Goal: Transaction & Acquisition: Purchase product/service

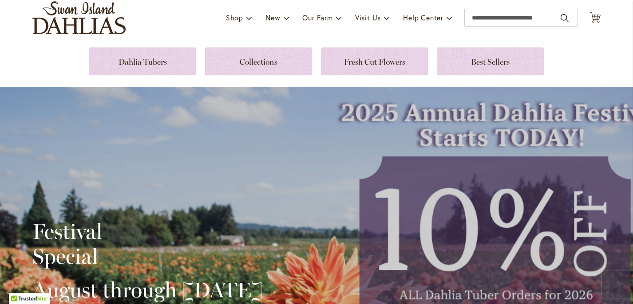
scroll to position [22, 0]
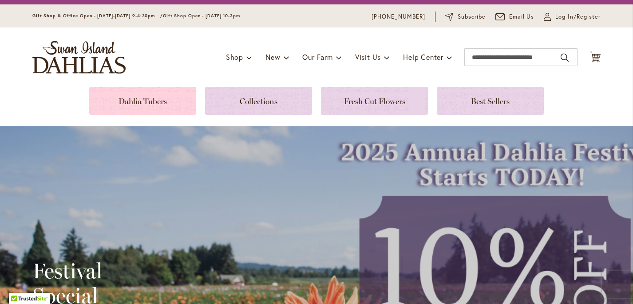
click at [142, 99] on link at bounding box center [142, 101] width 107 height 28
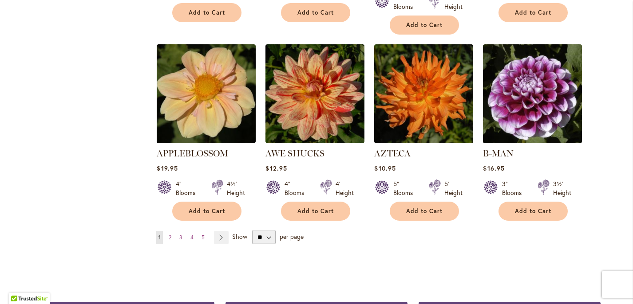
scroll to position [752, 0]
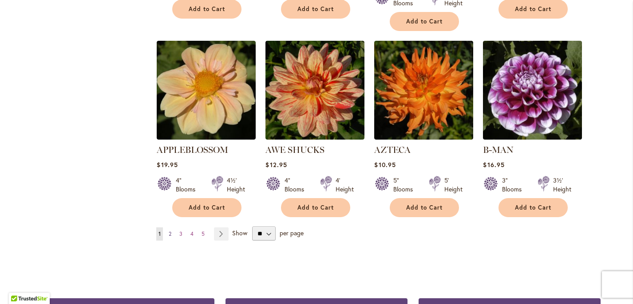
click at [169, 231] on span "2" at bounding box center [170, 234] width 3 height 7
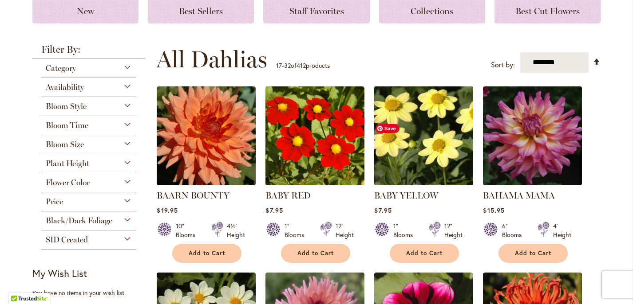
scroll to position [141, 0]
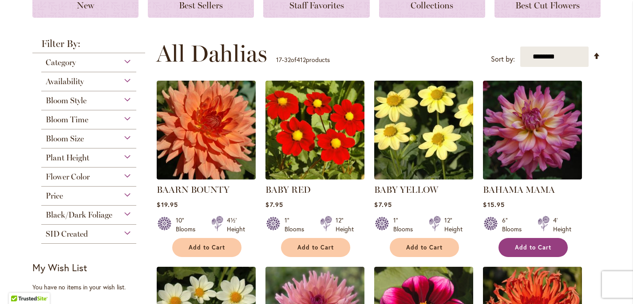
click at [535, 243] on button "Add to Cart" at bounding box center [532, 247] width 69 height 19
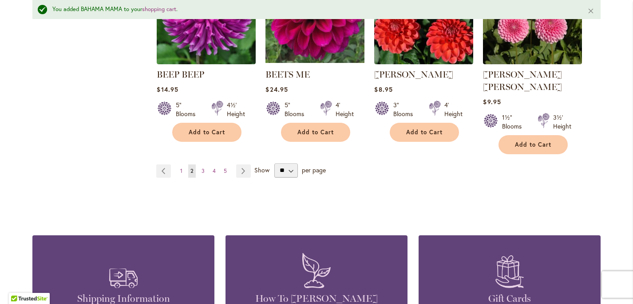
scroll to position [854, 0]
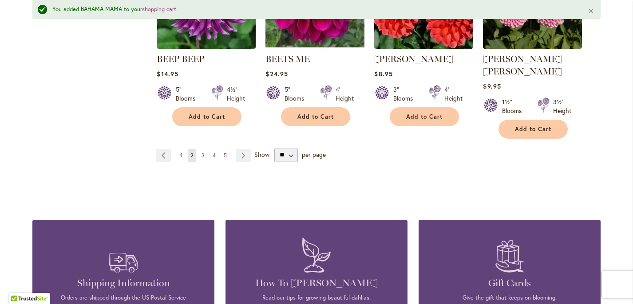
click at [201, 152] on span "3" at bounding box center [202, 155] width 3 height 7
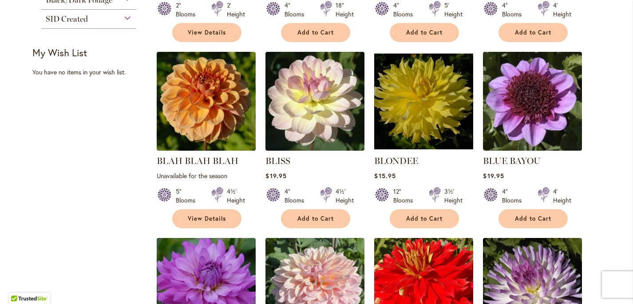
scroll to position [362, 0]
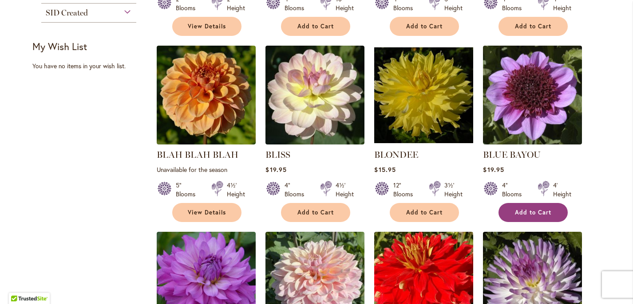
click at [530, 208] on button "Add to Cart" at bounding box center [532, 212] width 69 height 19
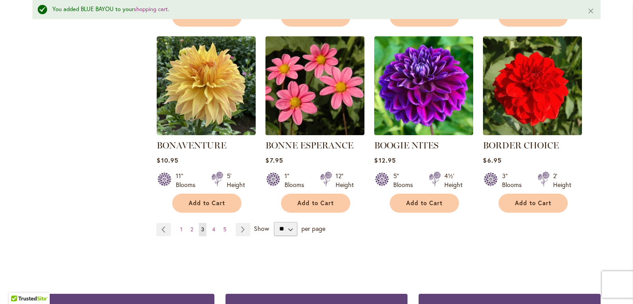
scroll to position [775, 0]
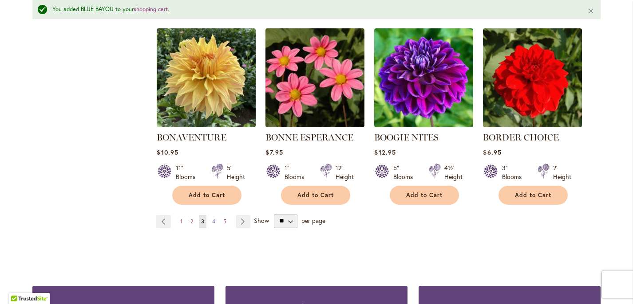
click at [212, 219] on span "4" at bounding box center [213, 221] width 3 height 7
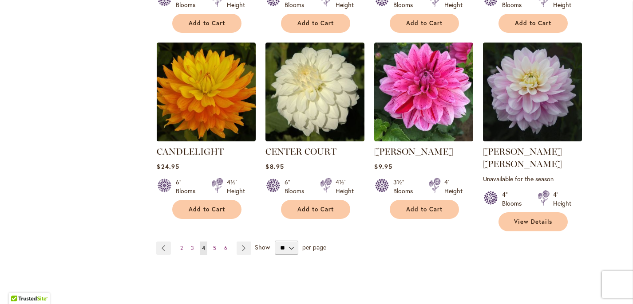
scroll to position [751, 0]
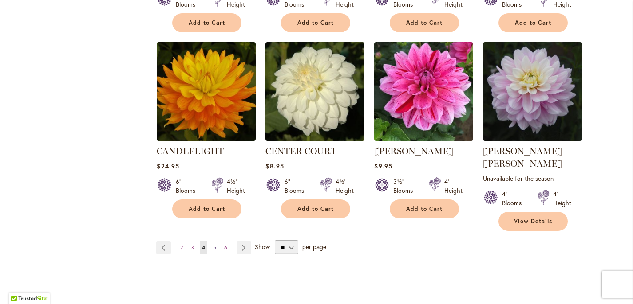
click at [213, 244] on span "5" at bounding box center [214, 247] width 3 height 7
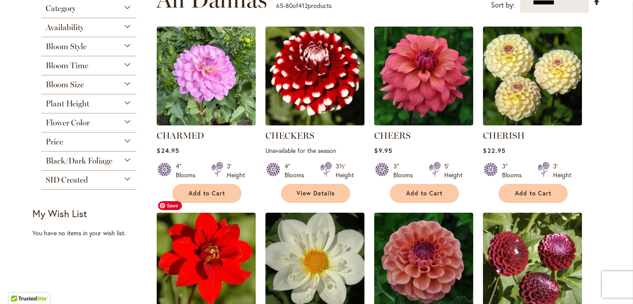
scroll to position [210, 0]
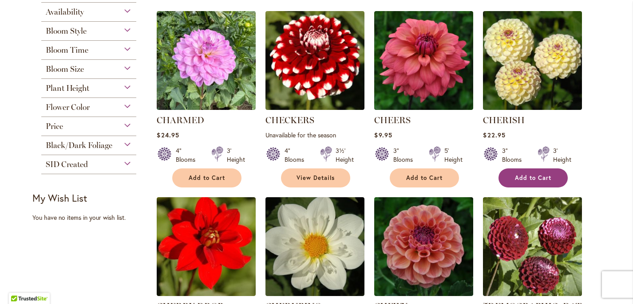
click at [526, 173] on button "Add to Cart" at bounding box center [532, 178] width 69 height 19
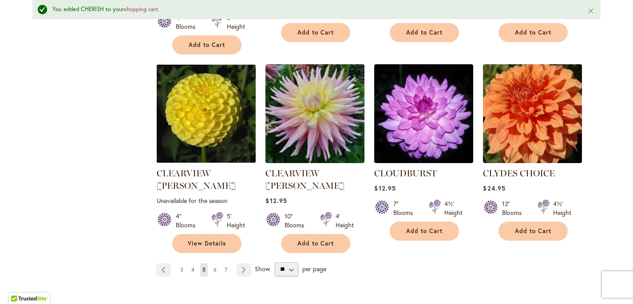
scroll to position [776, 0]
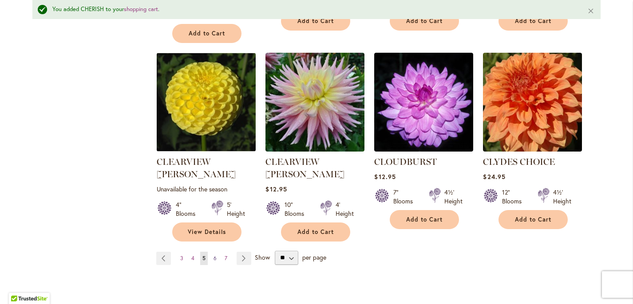
click at [211, 252] on link "Page 6" at bounding box center [215, 258] width 8 height 13
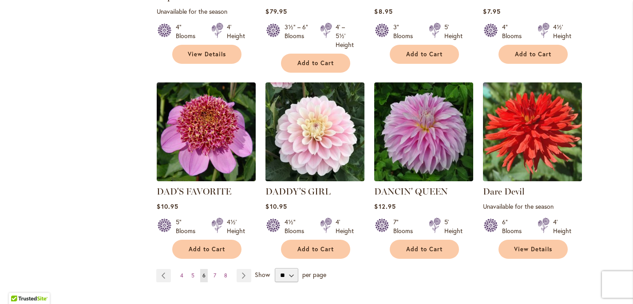
scroll to position [735, 0]
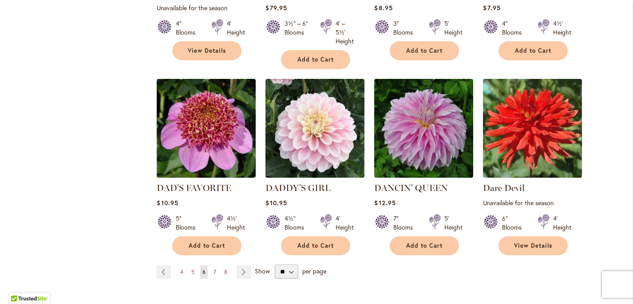
click at [213, 269] on span "7" at bounding box center [214, 272] width 3 height 7
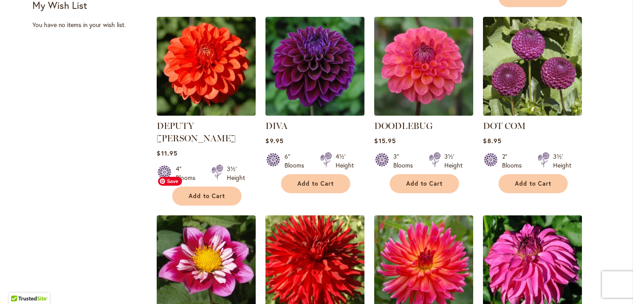
scroll to position [401, 0]
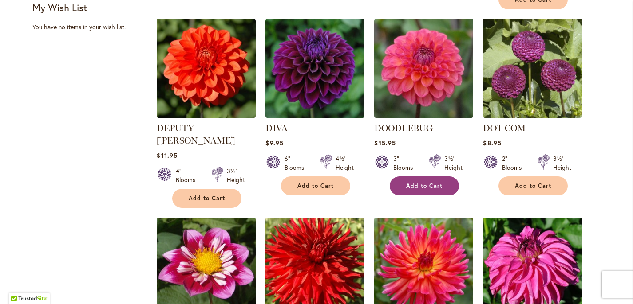
click at [409, 182] on span "Add to Cart" at bounding box center [424, 186] width 36 height 8
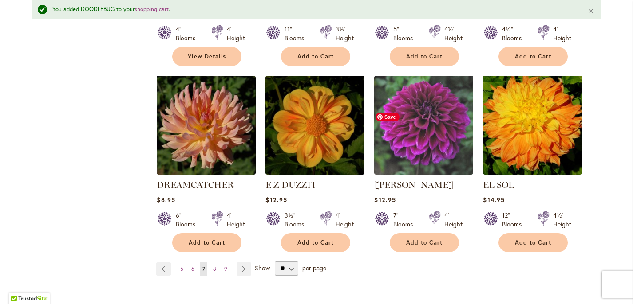
scroll to position [762, 0]
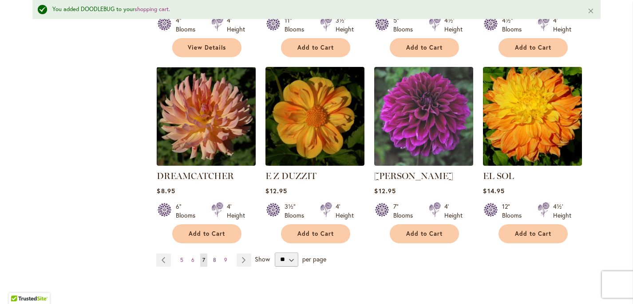
click at [213, 257] on span "8" at bounding box center [214, 260] width 3 height 7
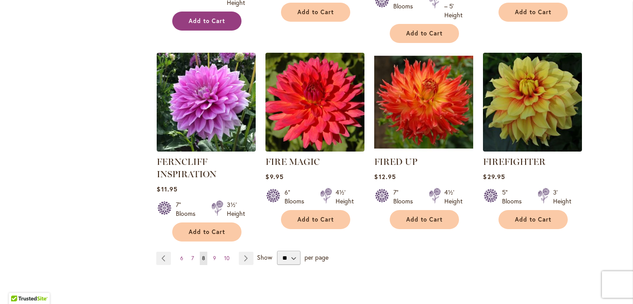
scroll to position [754, 0]
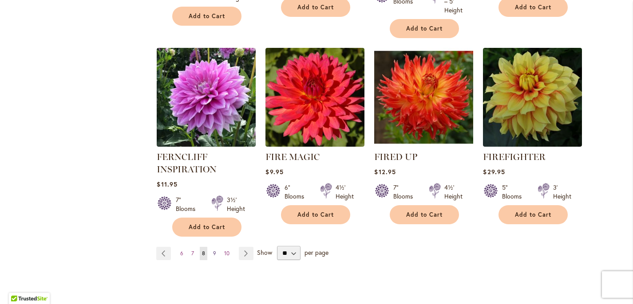
click at [213, 250] on span "9" at bounding box center [214, 253] width 3 height 7
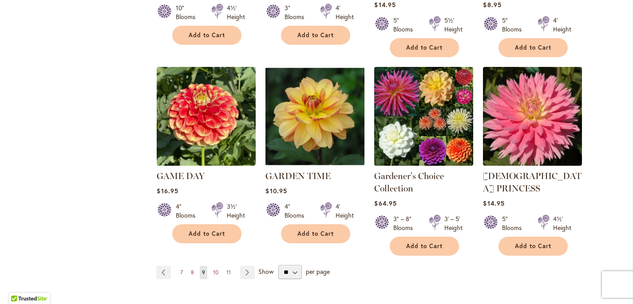
scroll to position [754, 0]
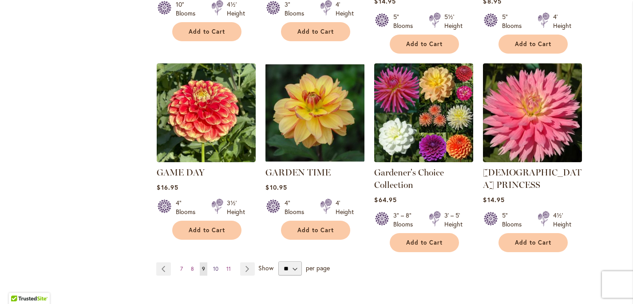
click at [213, 266] on span "10" at bounding box center [215, 269] width 5 height 7
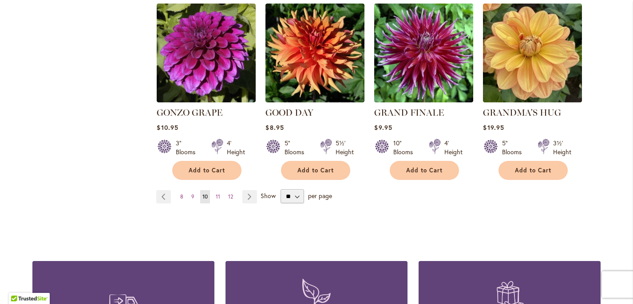
scroll to position [792, 0]
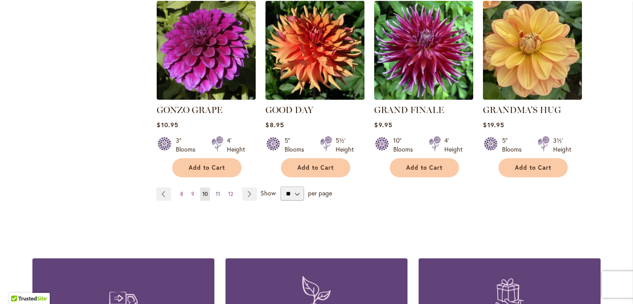
click at [216, 191] on span "11" at bounding box center [218, 194] width 4 height 7
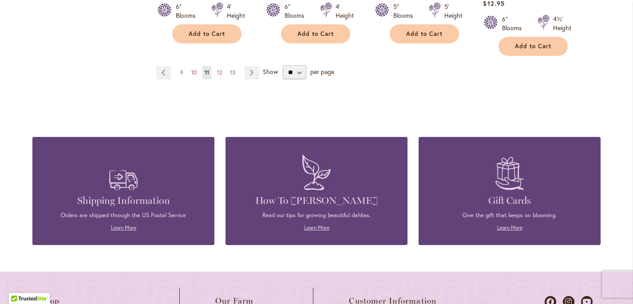
scroll to position [926, 0]
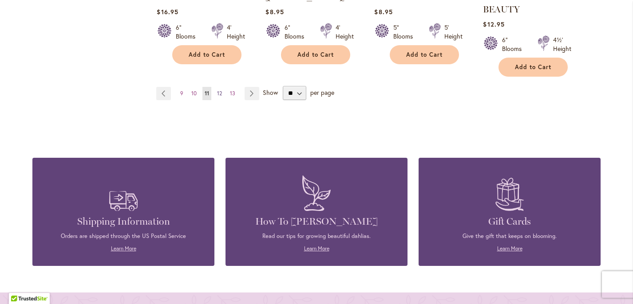
click at [217, 92] on span "12" at bounding box center [219, 93] width 5 height 7
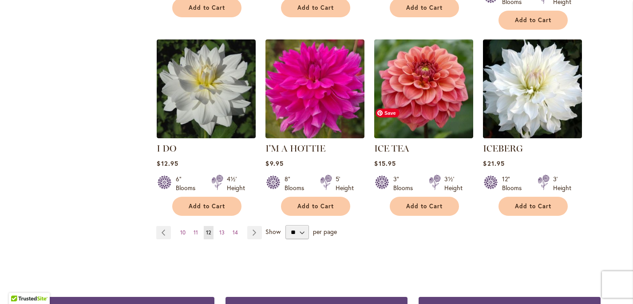
scroll to position [754, 0]
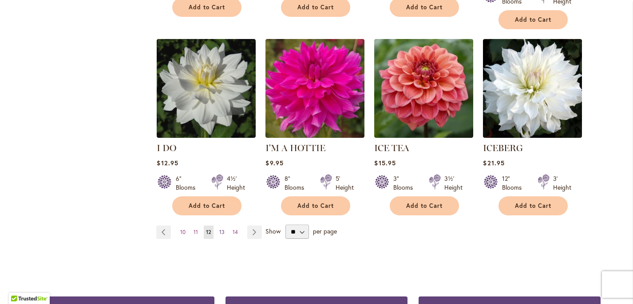
click at [219, 229] on span "13" at bounding box center [221, 232] width 5 height 7
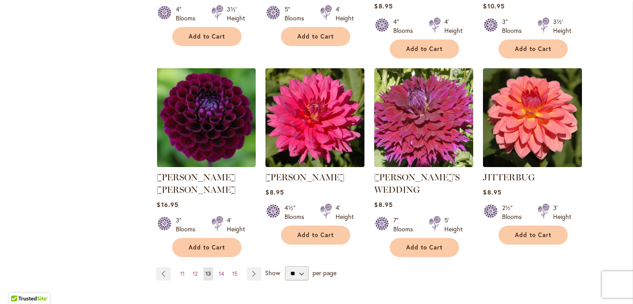
scroll to position [737, 0]
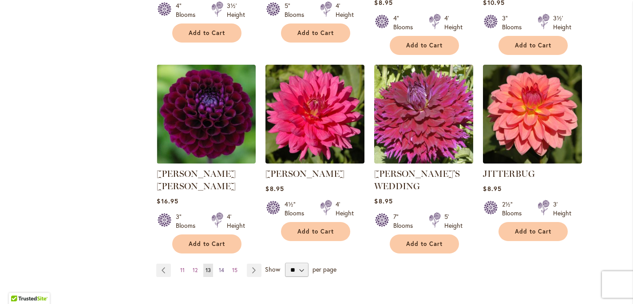
click at [219, 267] on span "14" at bounding box center [221, 270] width 5 height 7
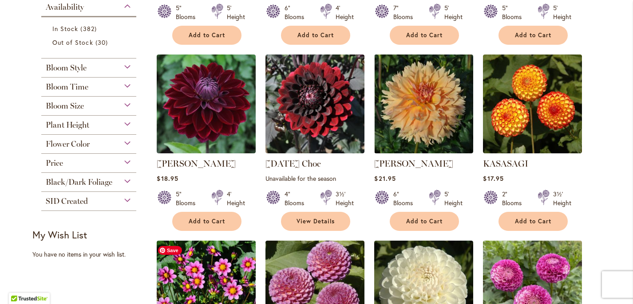
scroll to position [352, 0]
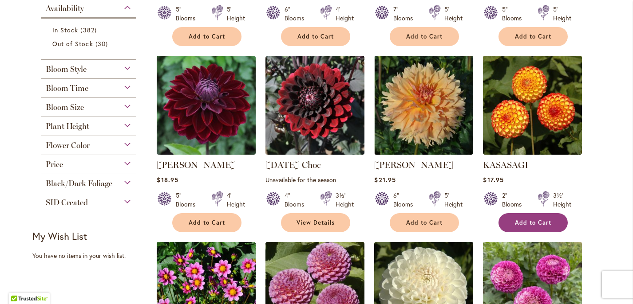
click at [527, 220] on span "Add to Cart" at bounding box center [533, 223] width 36 height 8
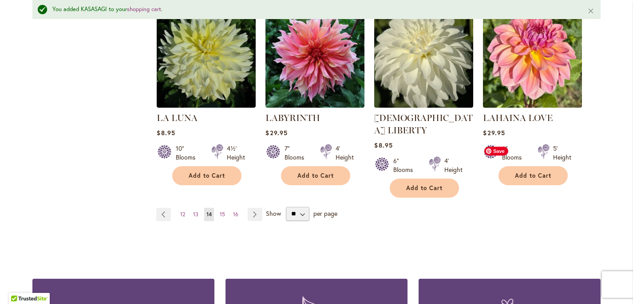
scroll to position [802, 0]
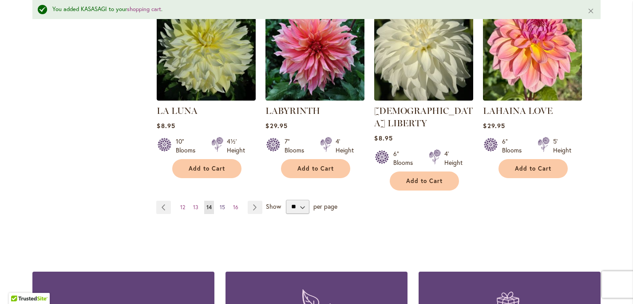
click at [220, 204] on span "15" at bounding box center [222, 207] width 5 height 7
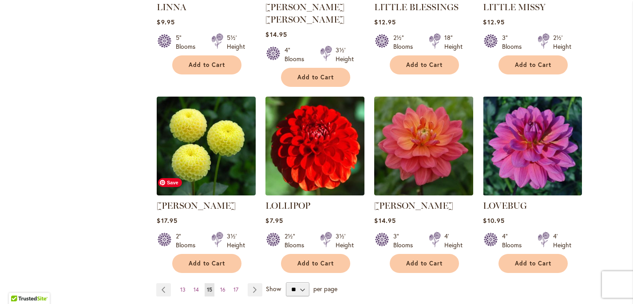
scroll to position [721, 0]
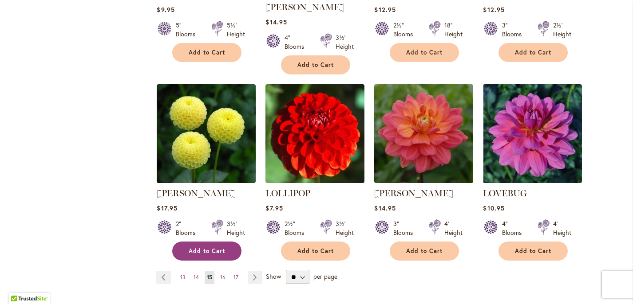
click at [213, 242] on button "Add to Cart" at bounding box center [206, 251] width 69 height 19
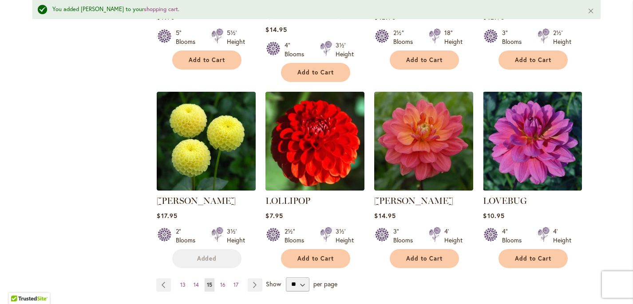
scroll to position [761, 0]
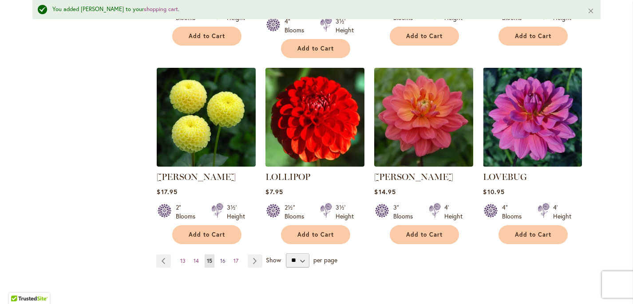
click at [221, 258] on span "16" at bounding box center [222, 261] width 5 height 7
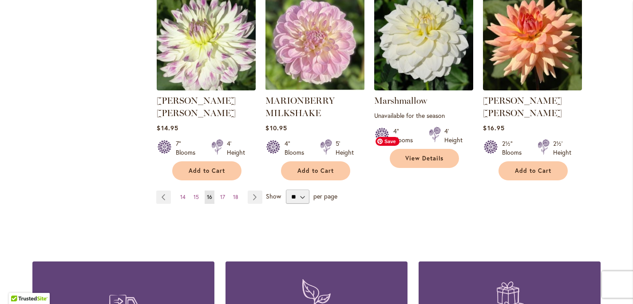
scroll to position [809, 0]
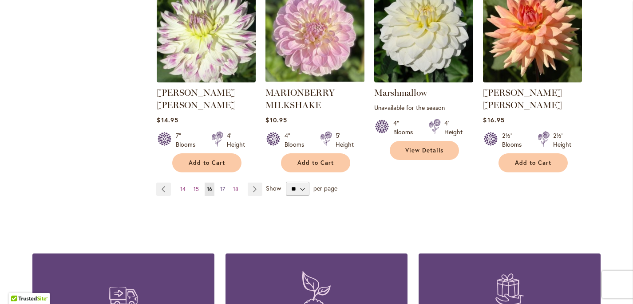
click at [220, 186] on span "17" at bounding box center [222, 189] width 5 height 7
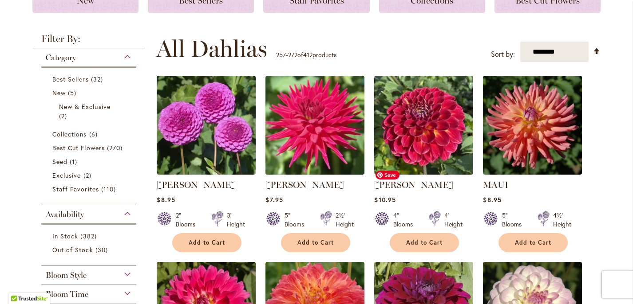
scroll to position [175, 0]
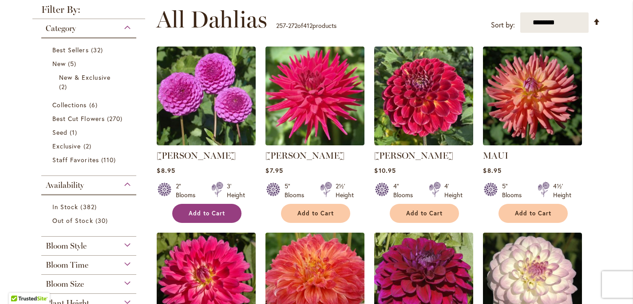
click at [208, 214] on span "Add to Cart" at bounding box center [207, 214] width 36 height 8
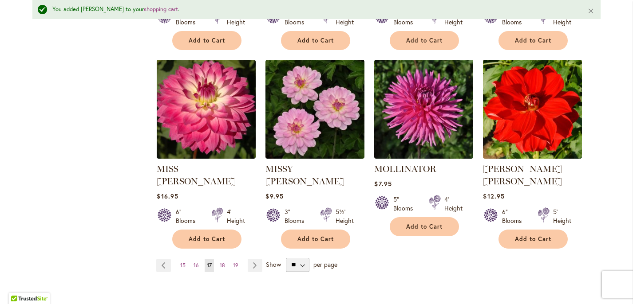
scroll to position [747, 0]
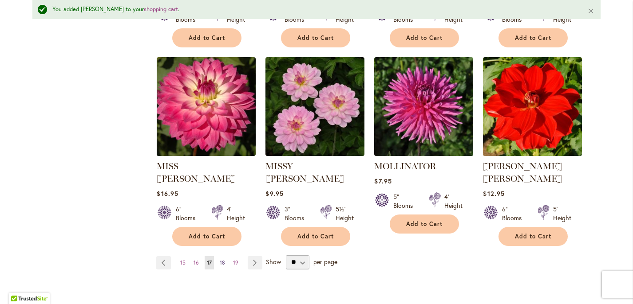
click at [220, 260] on span "18" at bounding box center [222, 263] width 5 height 7
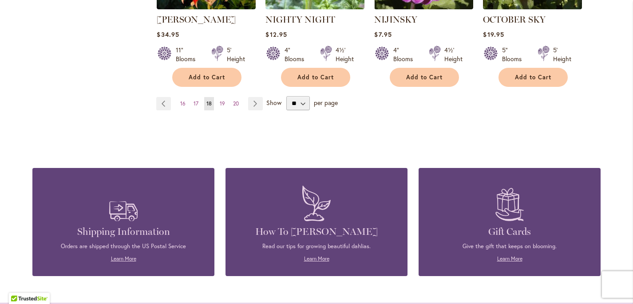
scroll to position [887, 0]
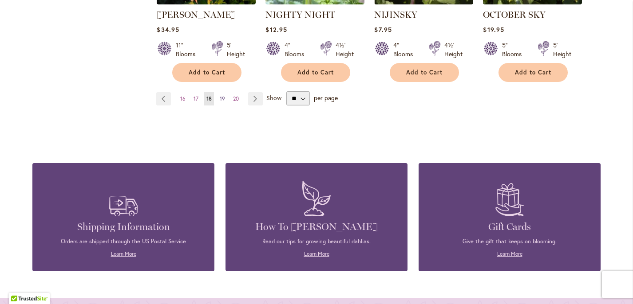
click at [220, 95] on span "19" at bounding box center [222, 98] width 5 height 7
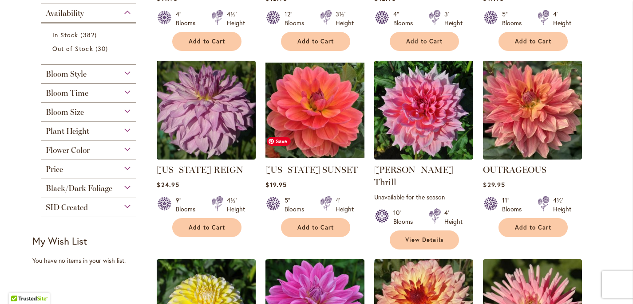
scroll to position [357, 0]
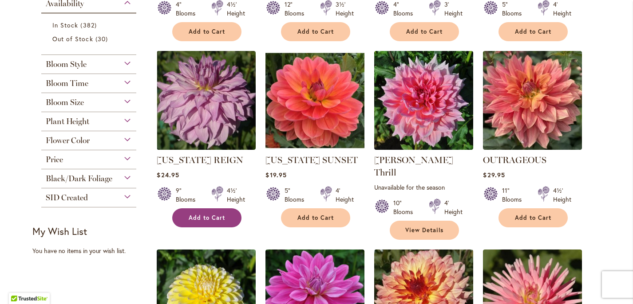
click at [209, 214] on span "Add to Cart" at bounding box center [207, 218] width 36 height 8
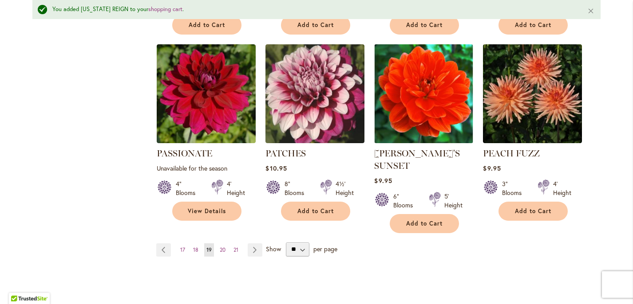
scroll to position [774, 0]
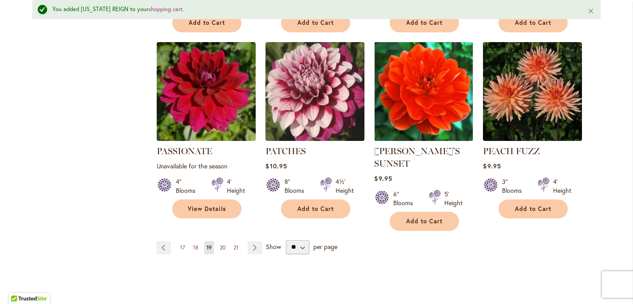
click at [220, 244] on span "20" at bounding box center [223, 247] width 6 height 7
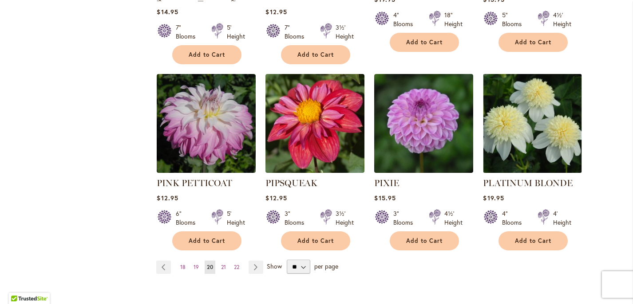
scroll to position [745, 0]
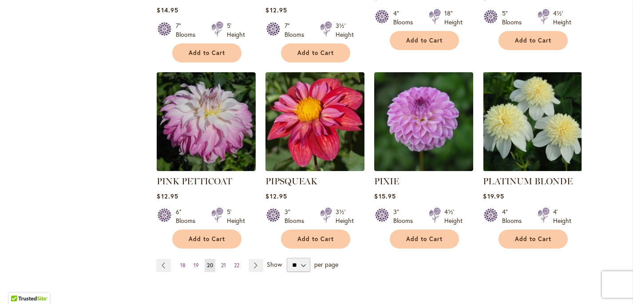
click at [221, 262] on span "21" at bounding box center [223, 265] width 5 height 7
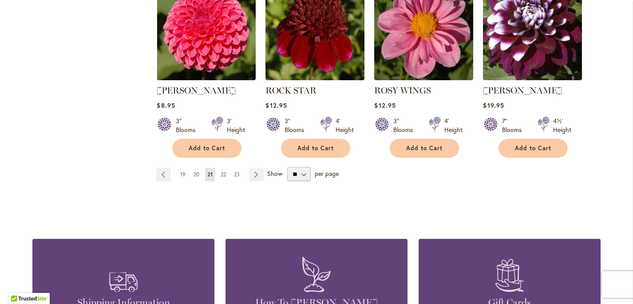
scroll to position [814, 0]
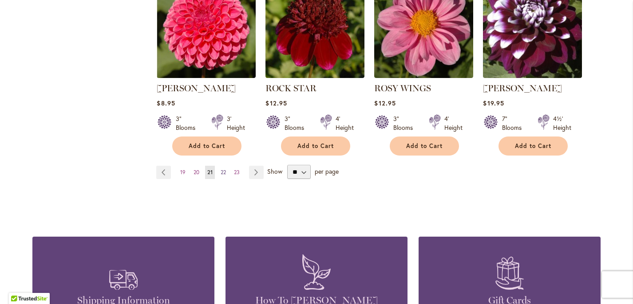
click at [220, 173] on span "22" at bounding box center [222, 172] width 5 height 7
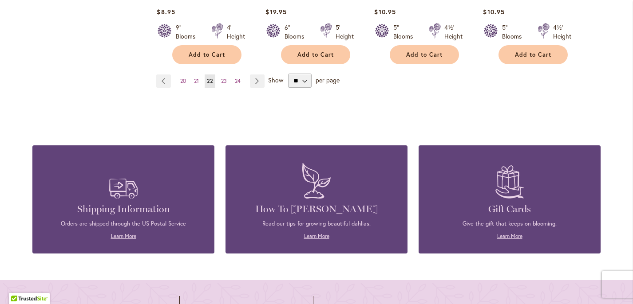
scroll to position [908, 0]
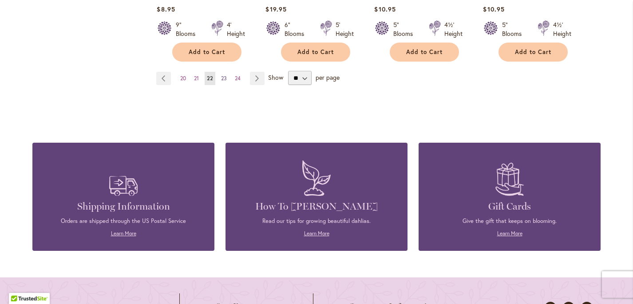
click at [223, 75] on span "23" at bounding box center [224, 78] width 6 height 7
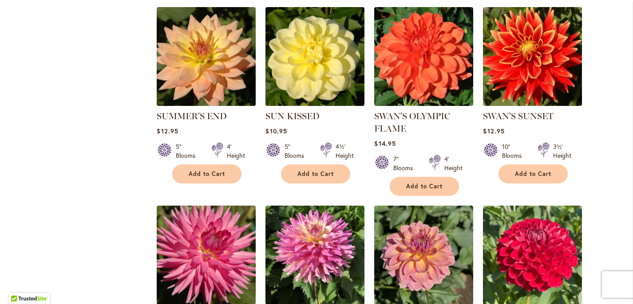
scroll to position [590, 0]
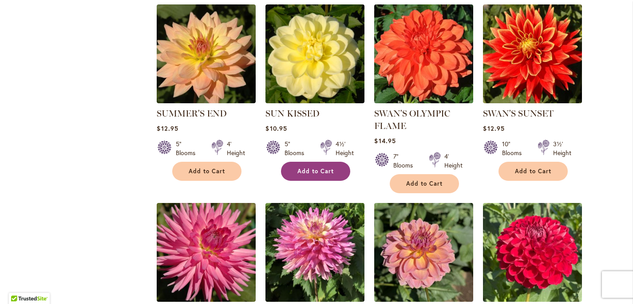
click at [332, 165] on button "Add to Cart" at bounding box center [315, 171] width 69 height 19
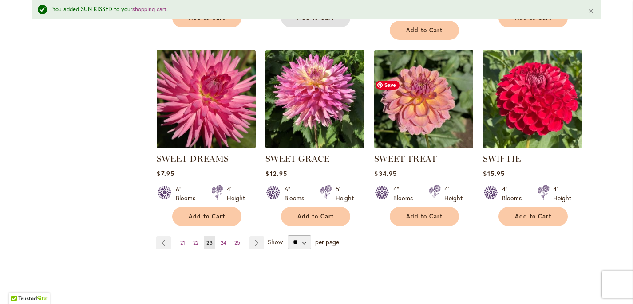
scroll to position [766, 0]
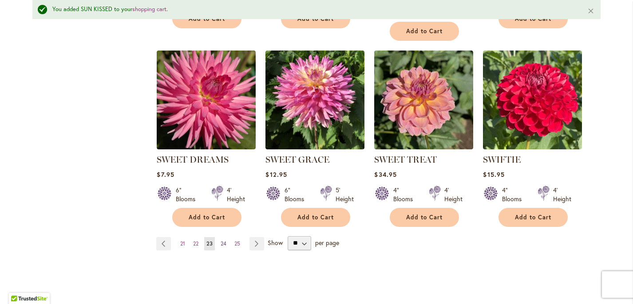
click at [221, 241] on span "24" at bounding box center [223, 243] width 6 height 7
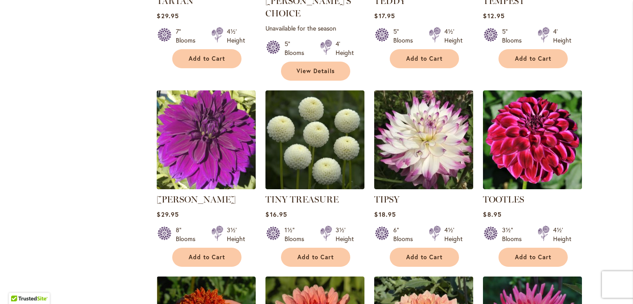
scroll to position [519, 0]
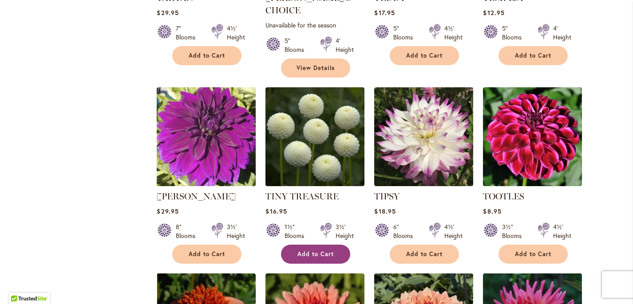
click at [311, 251] on span "Add to Cart" at bounding box center [315, 255] width 36 height 8
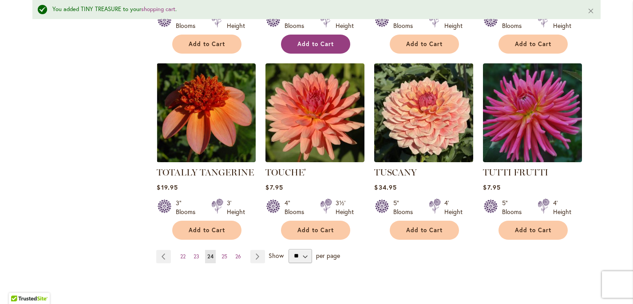
scroll to position [776, 0]
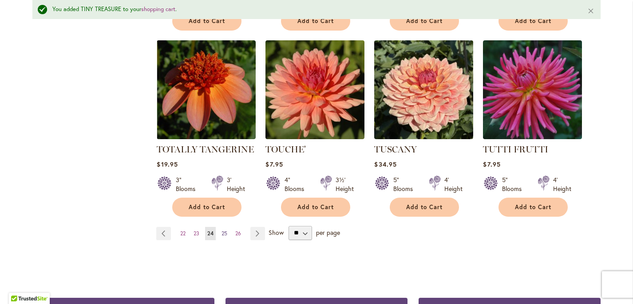
click at [223, 230] on span "25" at bounding box center [224, 233] width 6 height 7
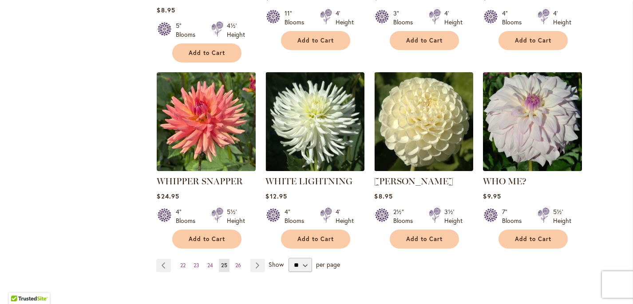
scroll to position [721, 0]
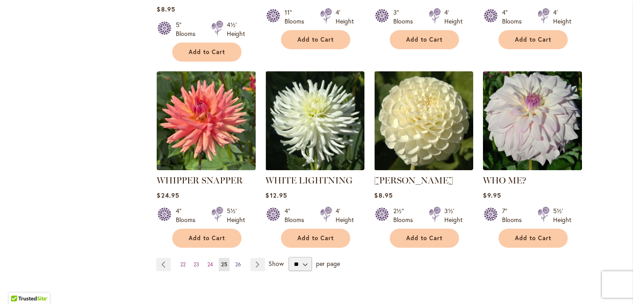
click at [236, 261] on span "26" at bounding box center [238, 264] width 6 height 7
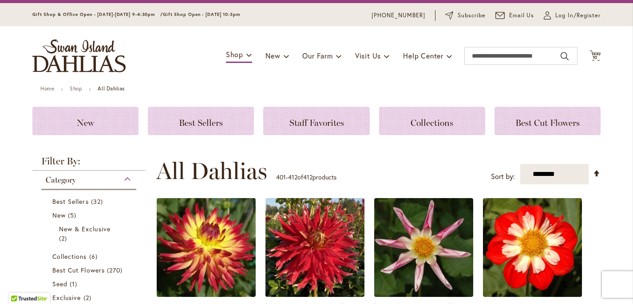
scroll to position [25, 0]
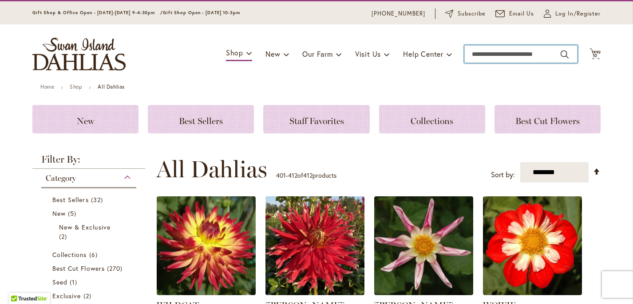
click at [480, 49] on input "Search" at bounding box center [520, 54] width 113 height 18
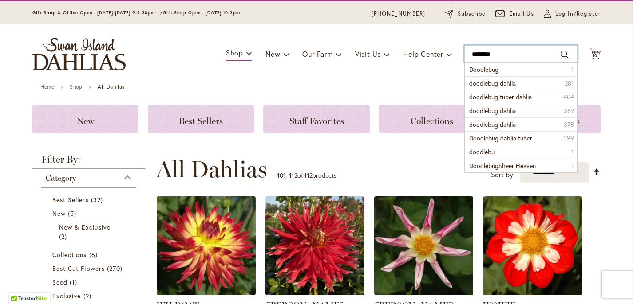
type input "*********"
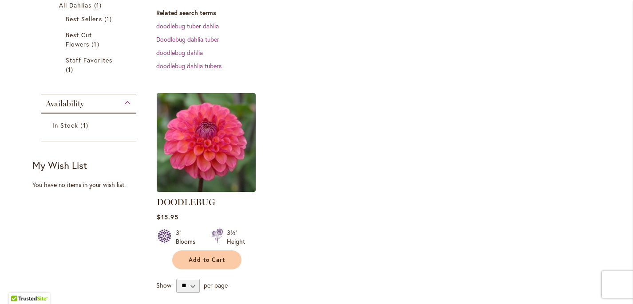
scroll to position [236, 0]
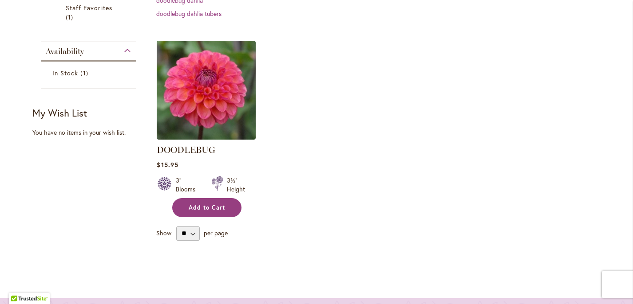
click at [197, 205] on span "Add to Cart" at bounding box center [207, 208] width 36 height 8
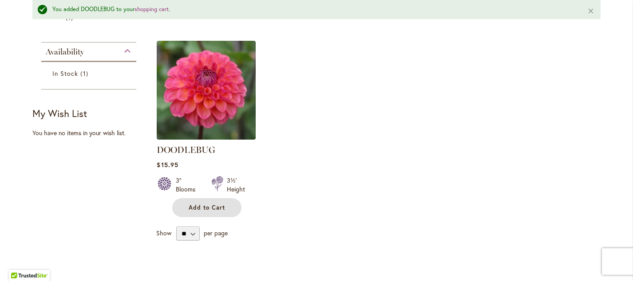
scroll to position [0, 0]
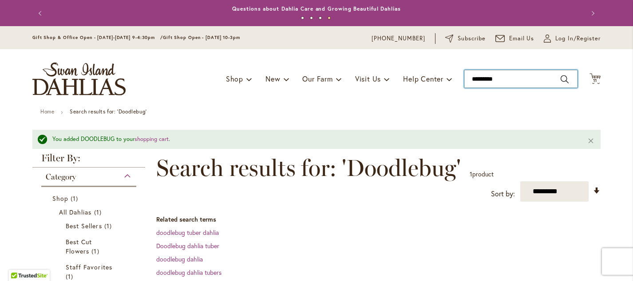
drag, startPoint x: 509, startPoint y: 80, endPoint x: 457, endPoint y: 79, distance: 52.4
click at [457, 79] on div "Toggle Nav Shop Dahlia Tubers Collections Fresh Cut Dahlias Gardening Supplies …" at bounding box center [317, 78] width 586 height 59
type input "******"
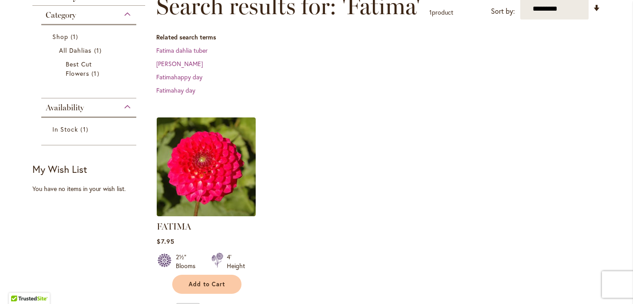
scroll to position [140, 0]
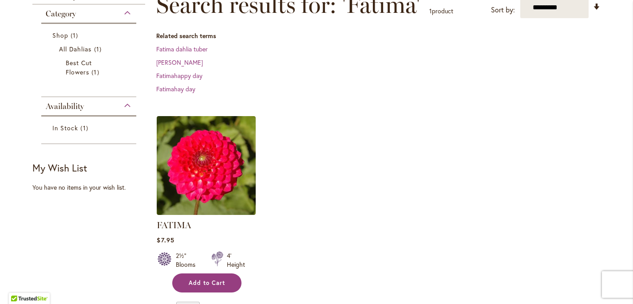
click at [219, 280] on span "Add to Cart" at bounding box center [207, 283] width 36 height 8
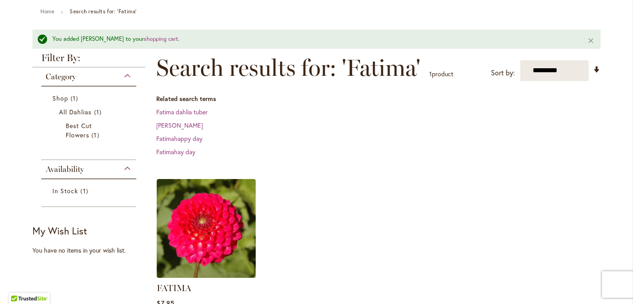
scroll to position [96, 0]
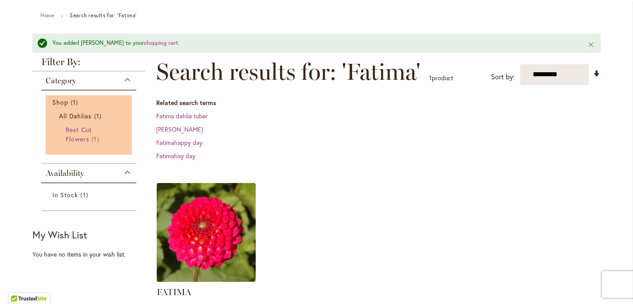
click at [71, 136] on span "Best Cut Flowers" at bounding box center [79, 135] width 26 height 18
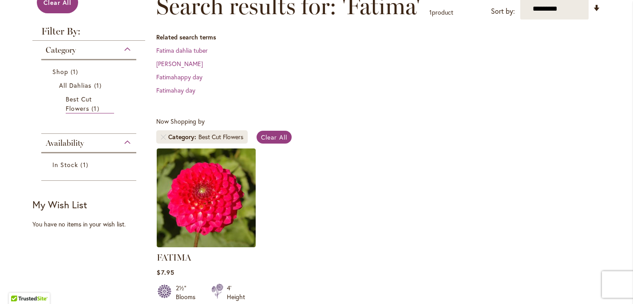
scroll to position [151, 0]
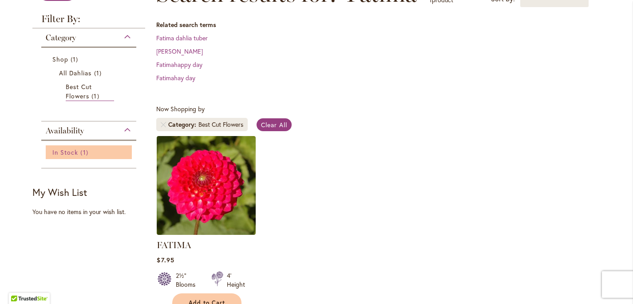
click at [62, 151] on span "In Stock" at bounding box center [65, 152] width 26 height 8
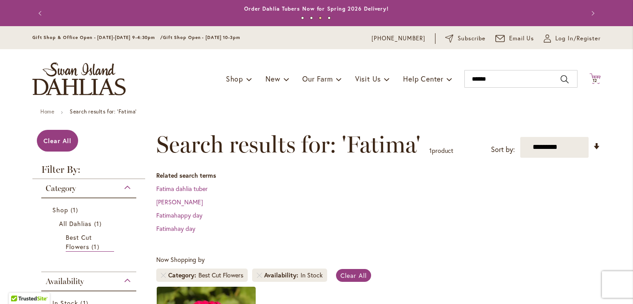
click at [590, 77] on icon at bounding box center [594, 78] width 11 height 11
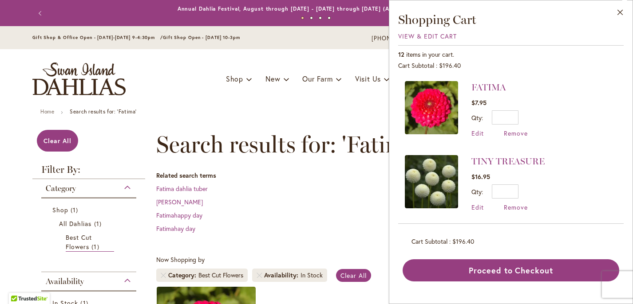
click at [303, 114] on ul "Home Search results for: 'Fatima'" at bounding box center [316, 113] width 552 height 8
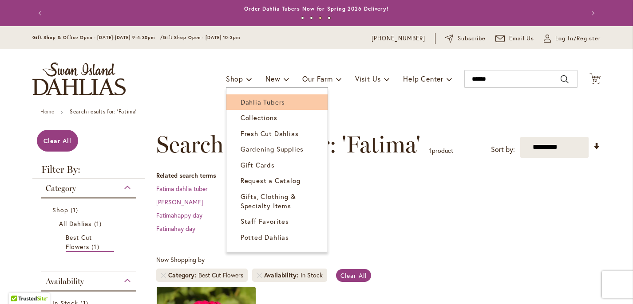
click at [252, 98] on span "Dahlia Tubers" at bounding box center [262, 102] width 44 height 9
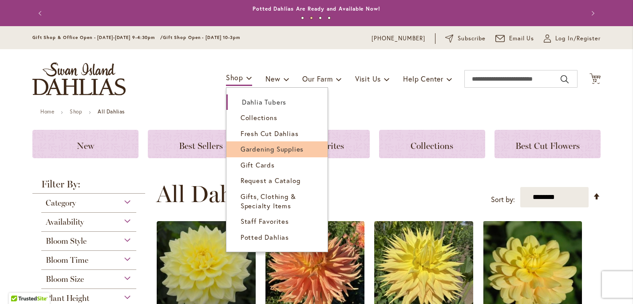
click at [266, 152] on span "Gardening Supplies" at bounding box center [271, 149] width 63 height 9
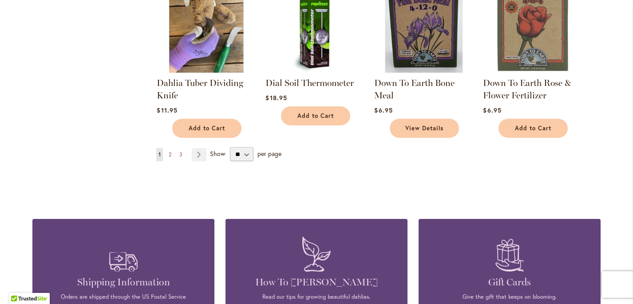
scroll to position [717, 0]
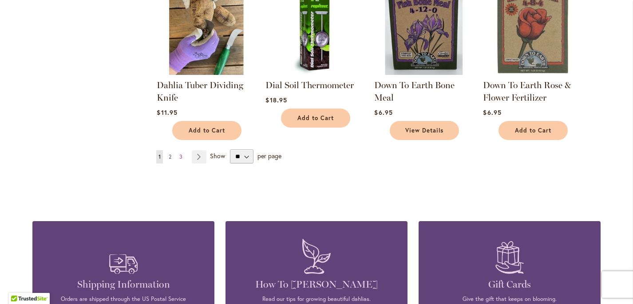
click at [169, 157] on span "2" at bounding box center [170, 156] width 3 height 7
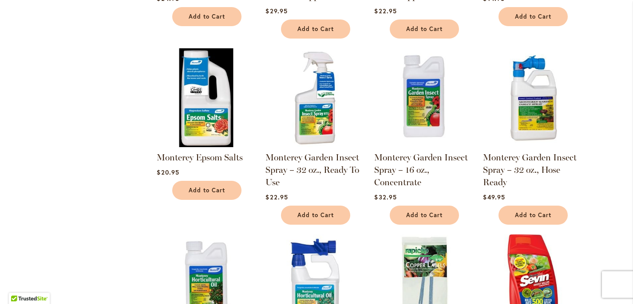
scroll to position [459, 0]
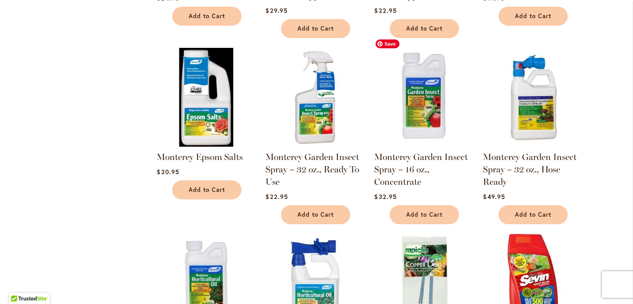
click at [421, 89] on img at bounding box center [424, 97] width 104 height 104
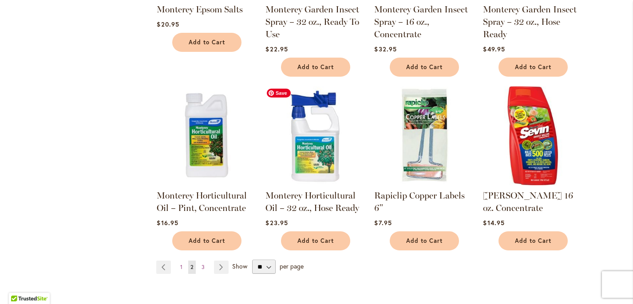
scroll to position [619, 0]
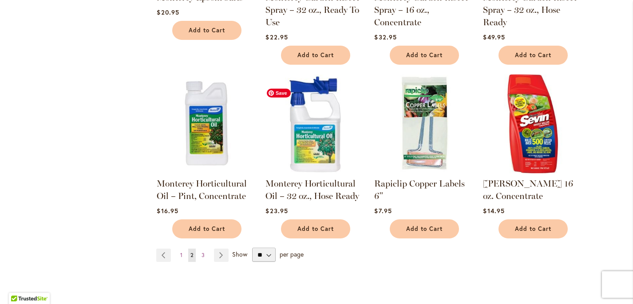
click at [309, 122] on img at bounding box center [315, 124] width 104 height 104
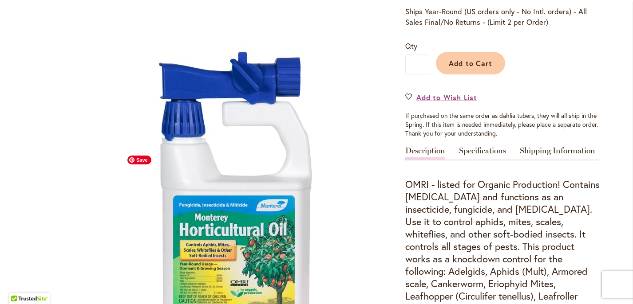
scroll to position [138, 0]
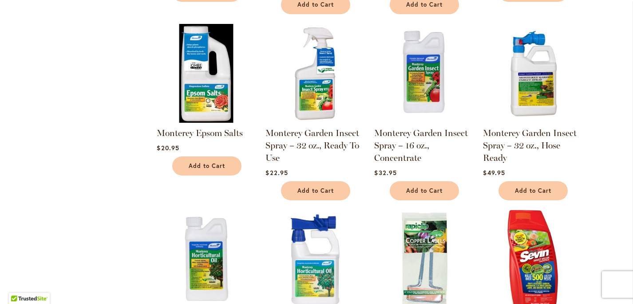
scroll to position [481, 0]
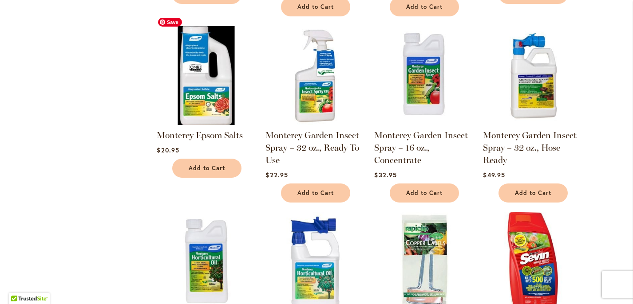
click at [203, 84] on img at bounding box center [206, 76] width 104 height 104
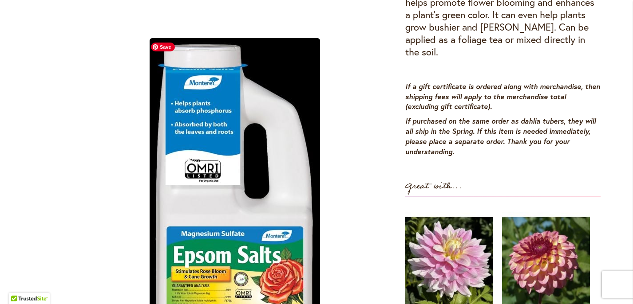
scroll to position [291, 0]
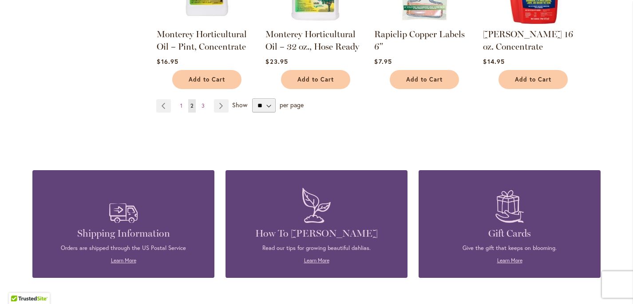
scroll to position [760, 0]
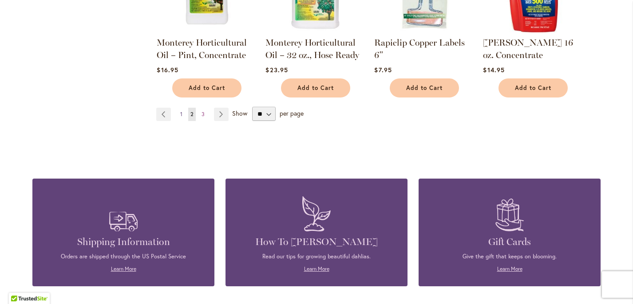
click at [178, 108] on link "Page 1" at bounding box center [181, 114] width 7 height 13
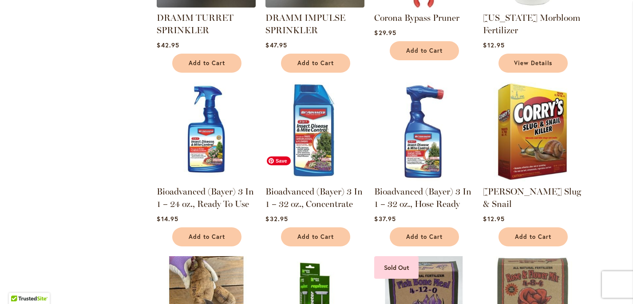
scroll to position [446, 0]
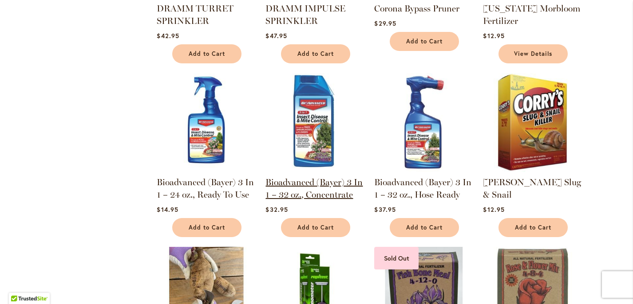
click at [293, 184] on link "Bioadvanced (Bayer) 3 In 1 – 32 oz., Concentrate" at bounding box center [313, 188] width 97 height 23
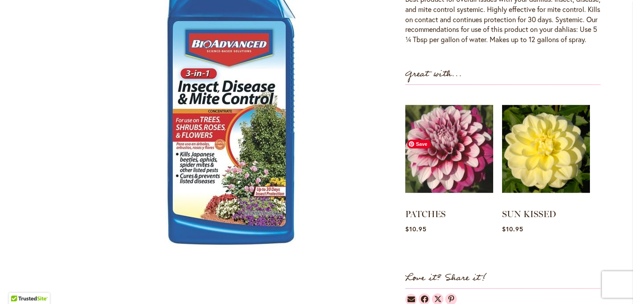
scroll to position [425, 0]
